Goal: Task Accomplishment & Management: Manage account settings

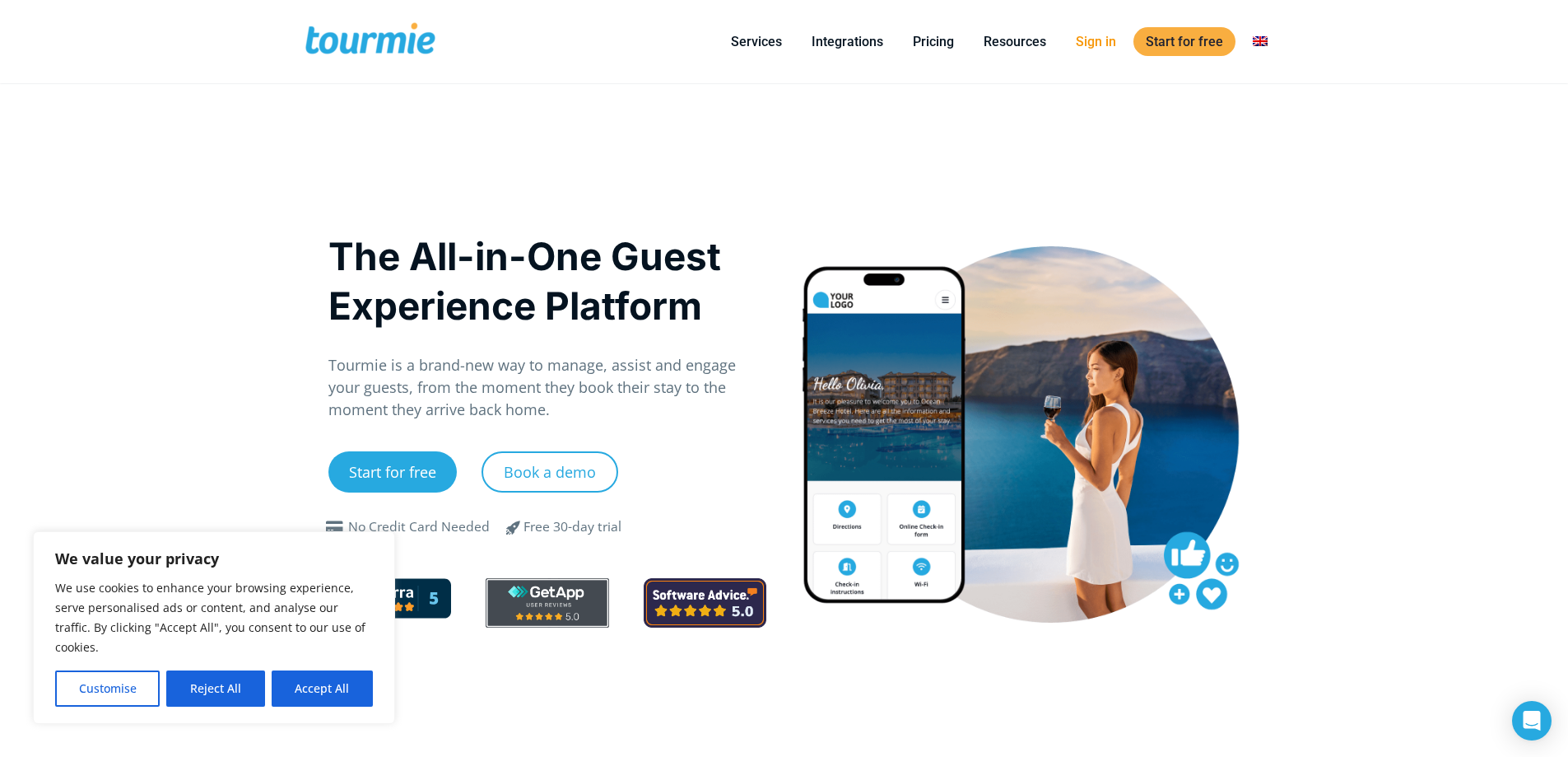
click at [1092, 38] on link "Sign in" at bounding box center [1096, 41] width 65 height 21
